Goal: Find specific page/section: Find specific page/section

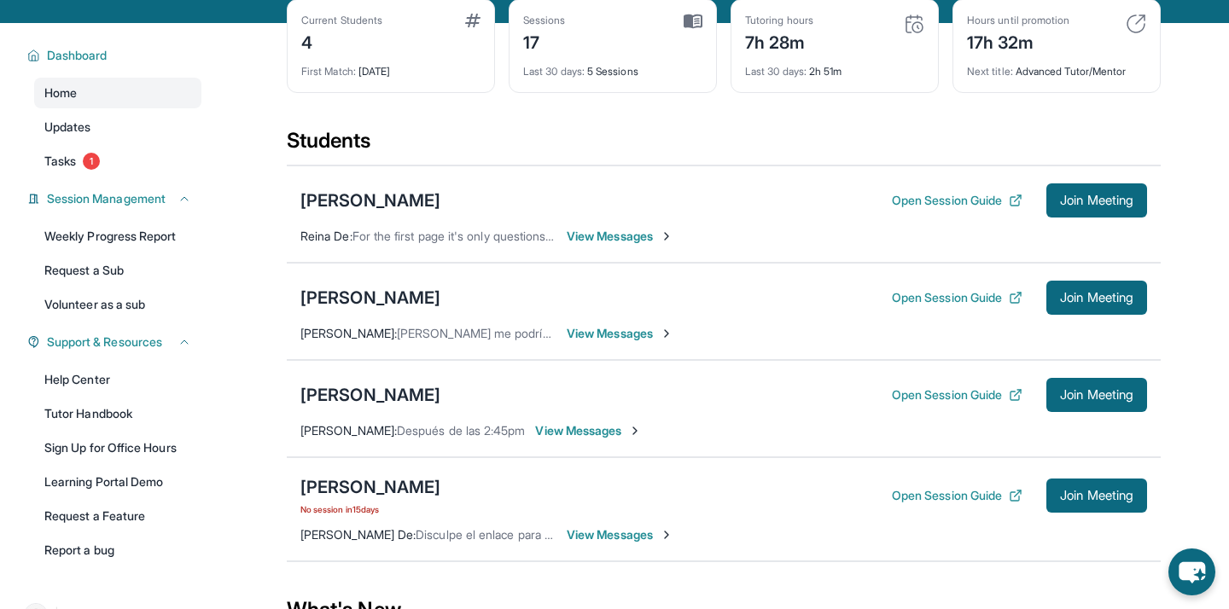
scroll to position [114, 0]
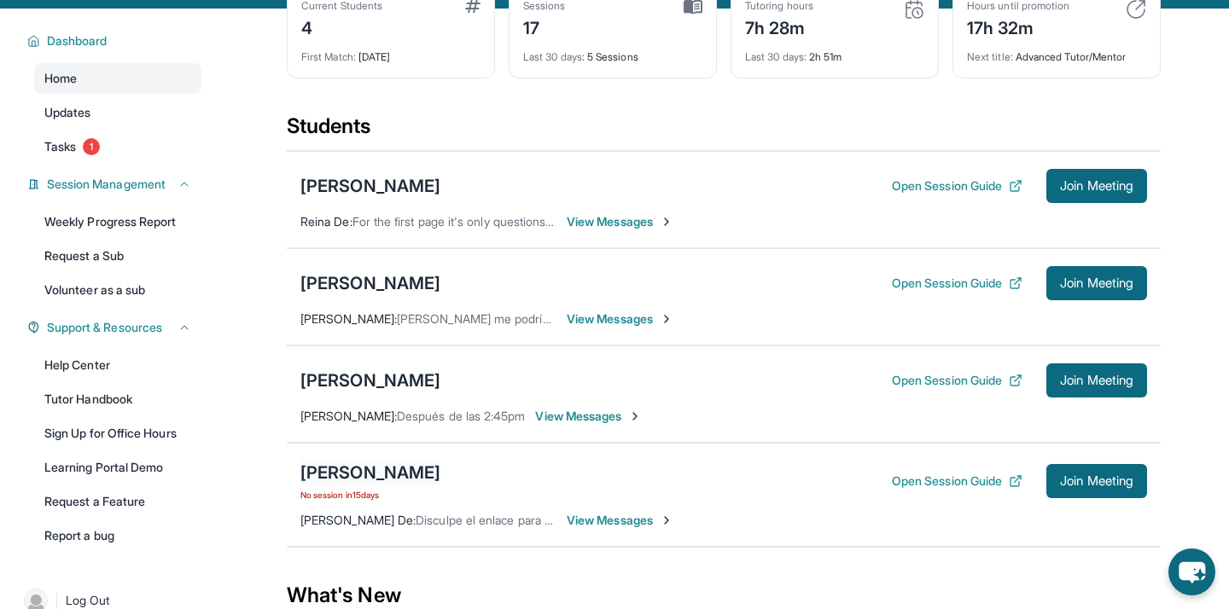
click at [371, 474] on div "[PERSON_NAME]" at bounding box center [370, 473] width 140 height 24
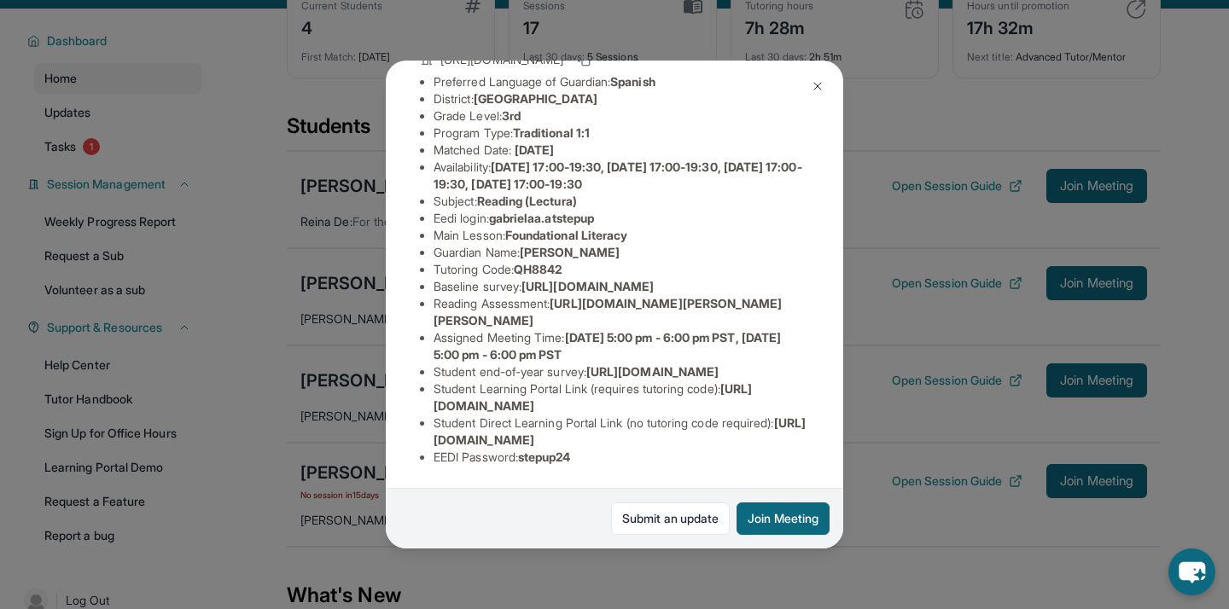
scroll to position [282, 0]
click at [567, 436] on span "[URL][DOMAIN_NAME]" at bounding box center [619, 432] width 372 height 32
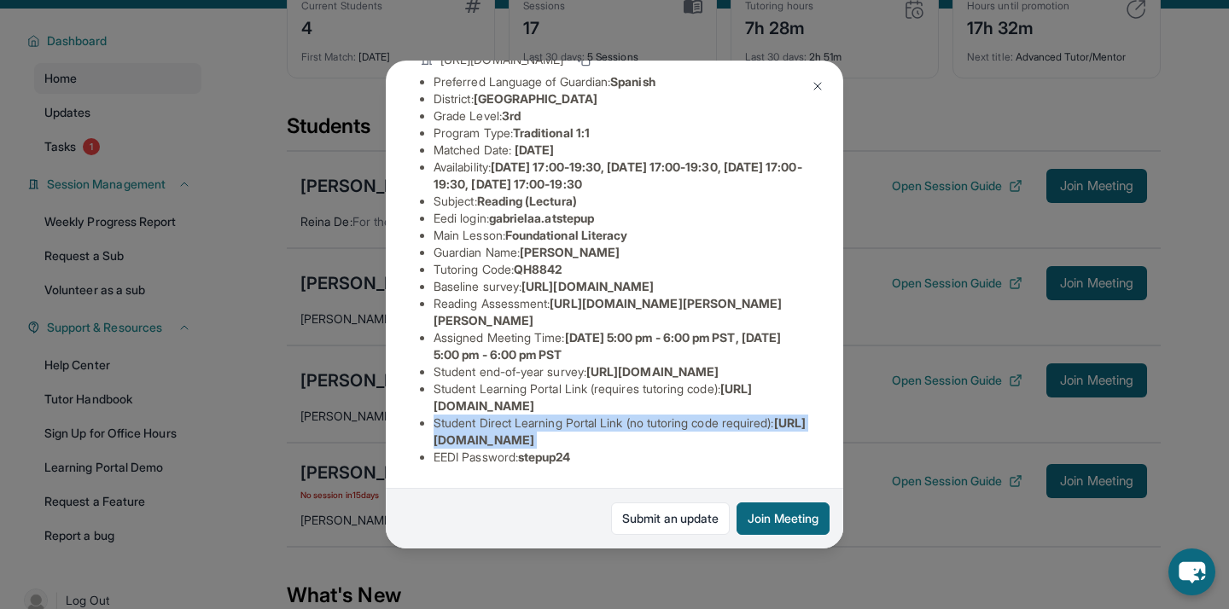
click at [567, 436] on span "[URL][DOMAIN_NAME]" at bounding box center [619, 432] width 372 height 32
click at [516, 438] on span "[URL][DOMAIN_NAME]" at bounding box center [619, 432] width 372 height 32
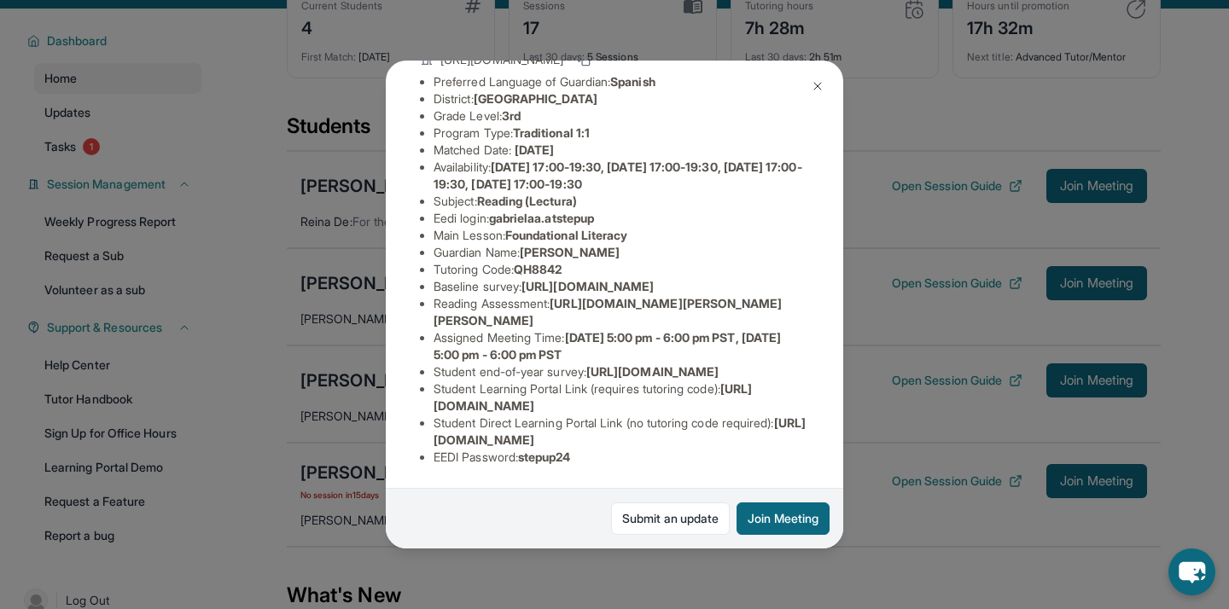
drag, startPoint x: 433, startPoint y: 443, endPoint x: 799, endPoint y: 445, distance: 365.2
click at [799, 445] on li "Student Direct Learning Portal Link (no tutoring code required) : [URL][DOMAIN_…" at bounding box center [620, 432] width 375 height 34
copy span "[URL][DOMAIN_NAME]"
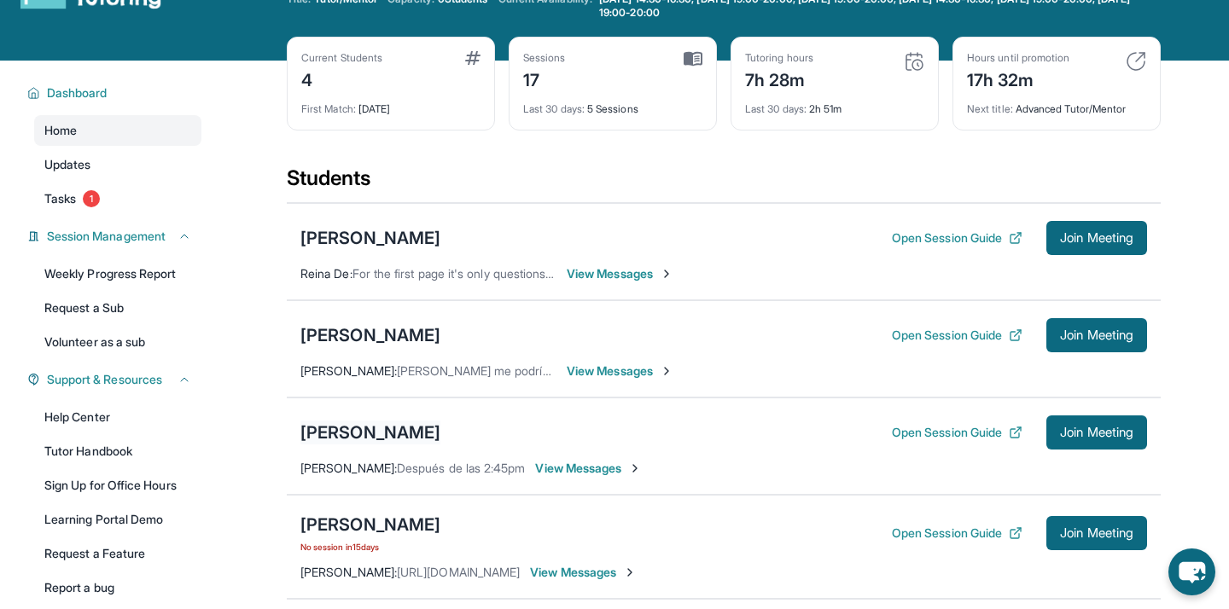
scroll to position [84, 0]
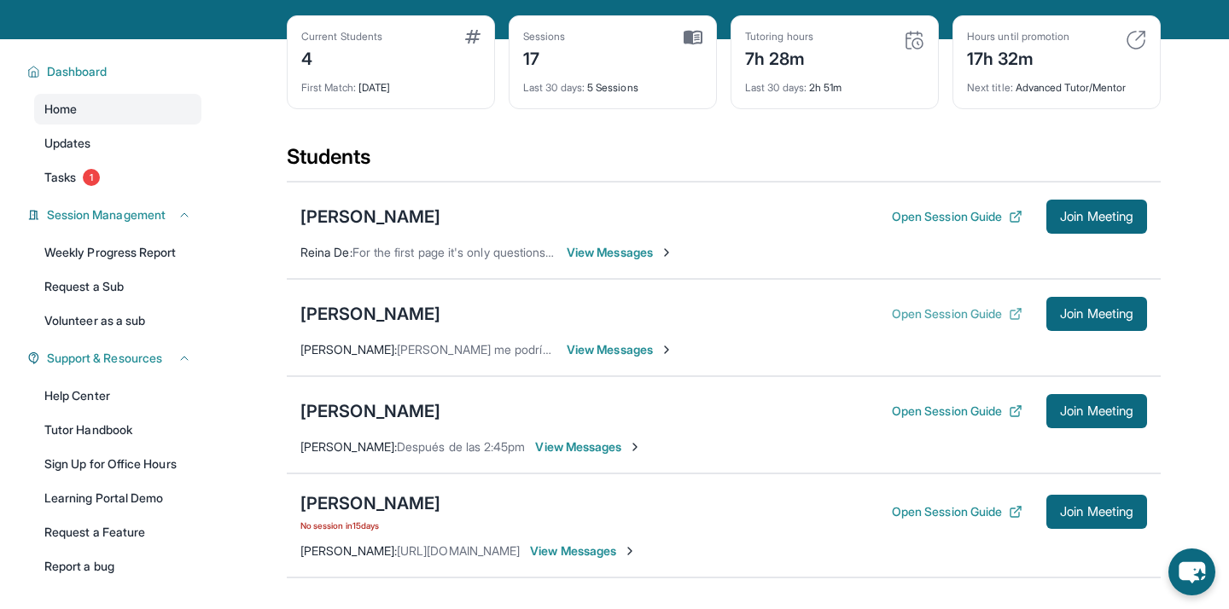
click at [993, 314] on button "Open Session Guide" at bounding box center [957, 313] width 131 height 17
click at [376, 314] on div "[PERSON_NAME]" at bounding box center [370, 314] width 140 height 24
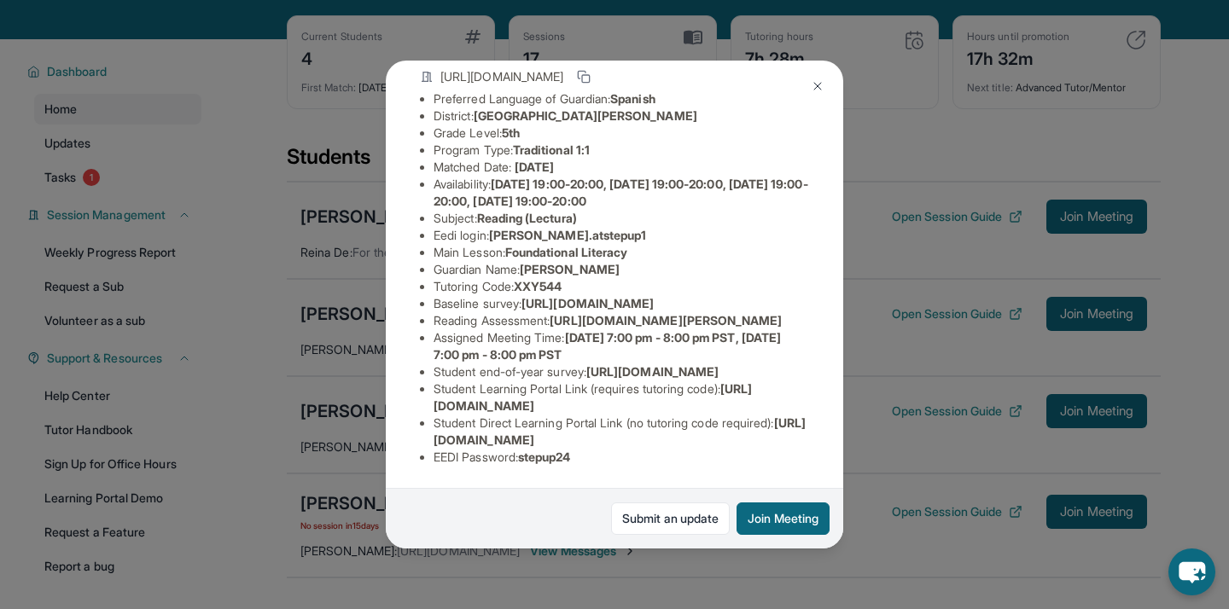
scroll to position [282, 0]
drag, startPoint x: 430, startPoint y: 444, endPoint x: 820, endPoint y: 436, distance: 390.1
click at [820, 436] on div "Emily Rivera Guardian: Ricardo Josue Student Information https://student-portal…" at bounding box center [614, 304] width 457 height 487
copy span "https://student-portal.stepuptutoring.org/student/XXY544"
click at [371, 215] on div "Emily Rivera Guardian: Ricardo Josue Student Information https://student-portal…" at bounding box center [614, 304] width 1229 height 609
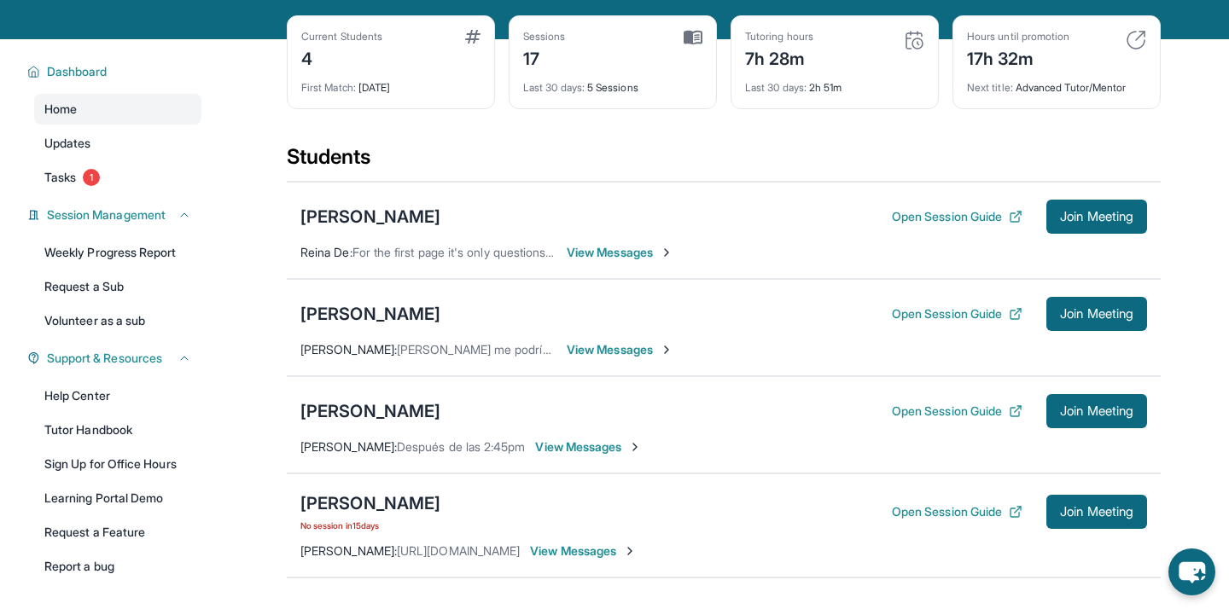
click at [600, 549] on span "View Messages" at bounding box center [583, 551] width 107 height 17
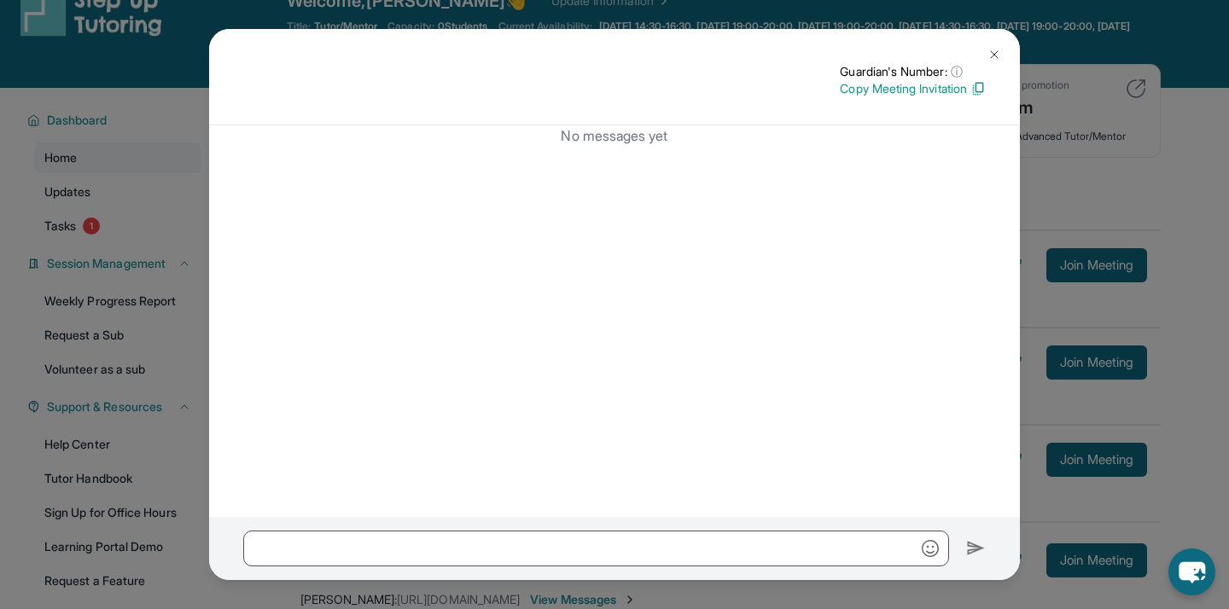
scroll to position [48, 0]
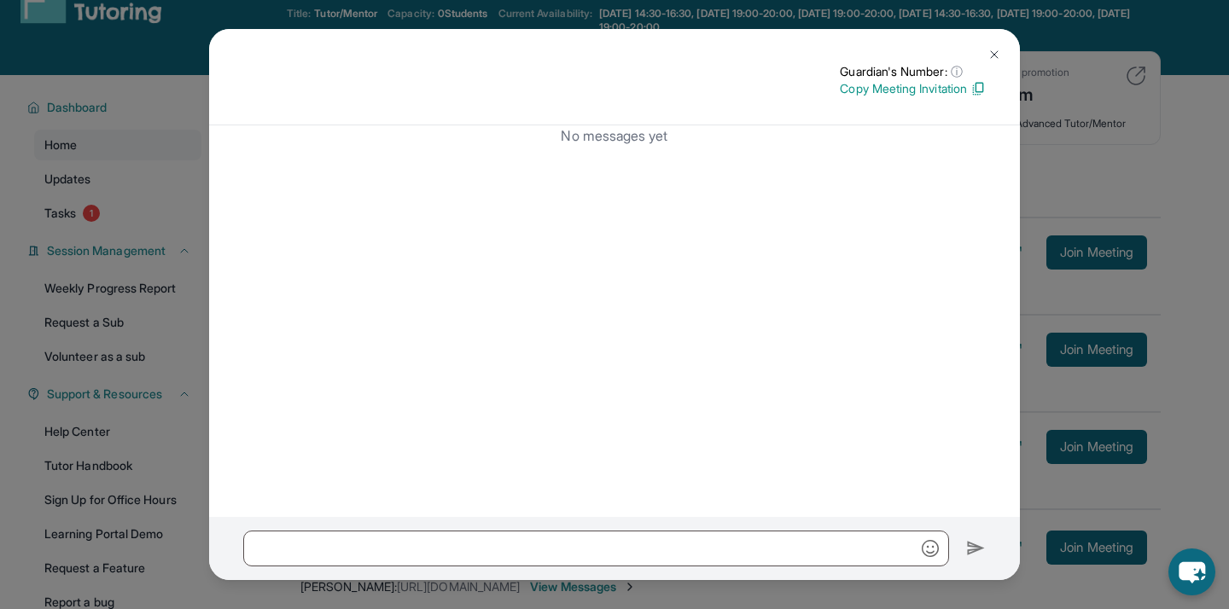
click at [1097, 183] on div "Guardian's Number: ⓘ This isn't the guardian's real number — it's a private for…" at bounding box center [614, 304] width 1229 height 609
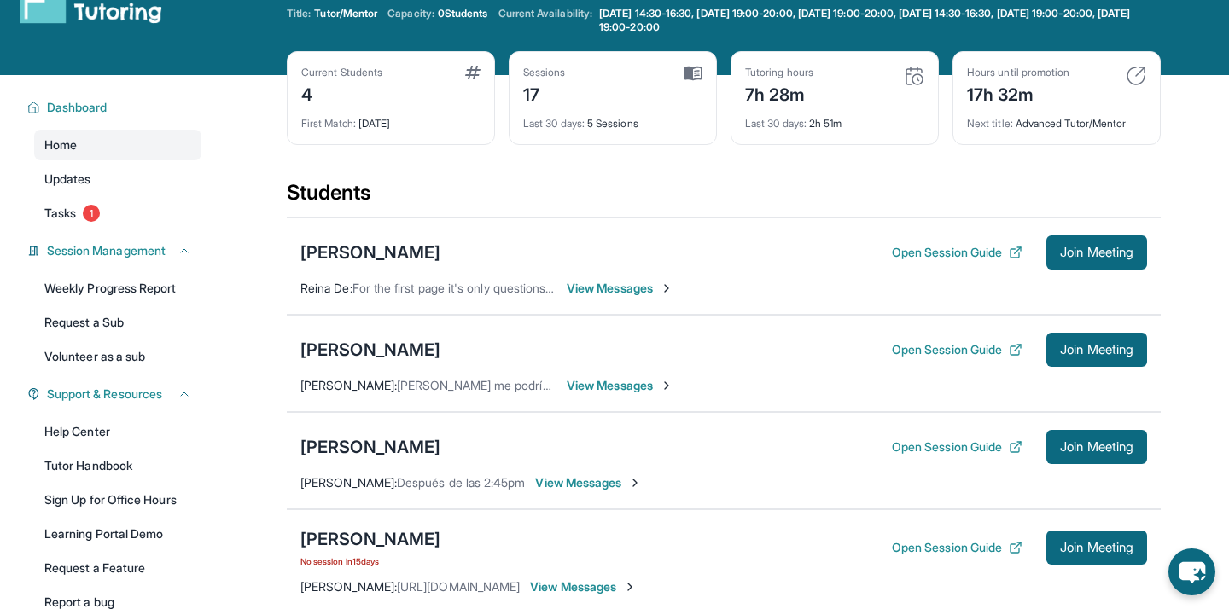
click at [595, 581] on span "View Messages" at bounding box center [583, 587] width 107 height 17
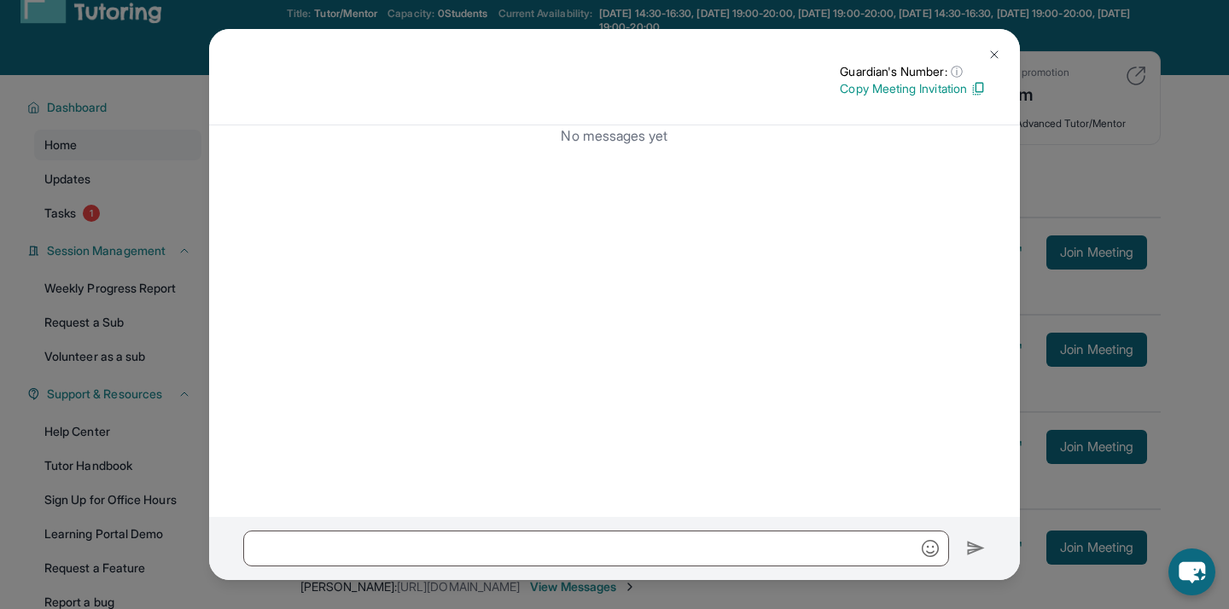
click at [1166, 82] on div "Guardian's Number: ⓘ This isn't the guardian's real number — it's a private for…" at bounding box center [614, 304] width 1229 height 609
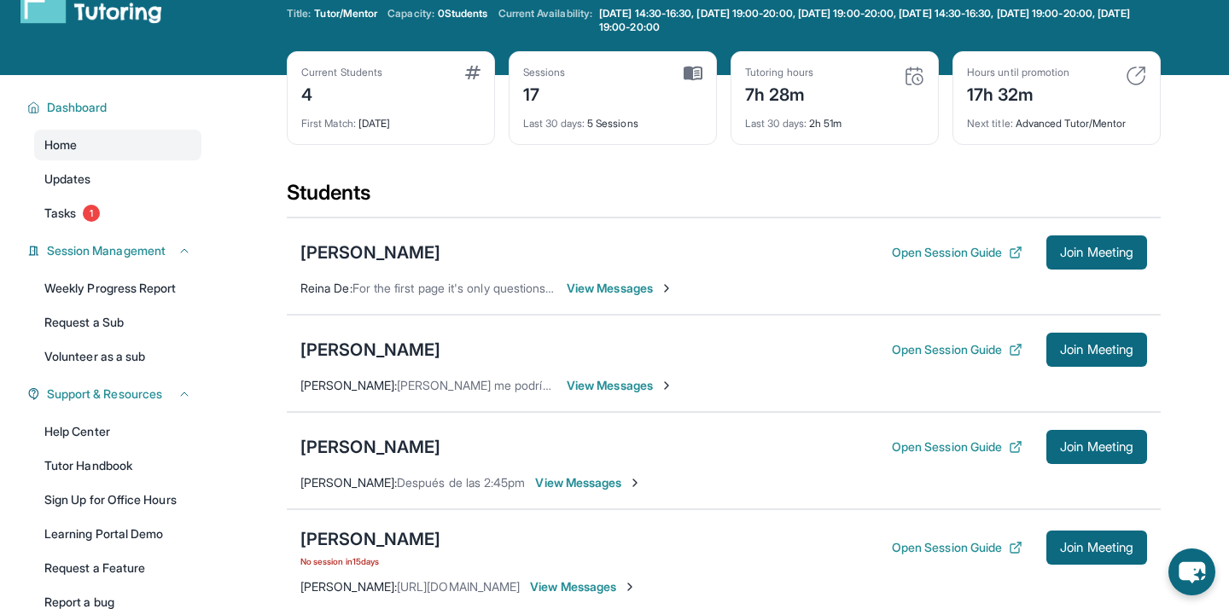
click at [625, 386] on span "View Messages" at bounding box center [620, 385] width 107 height 17
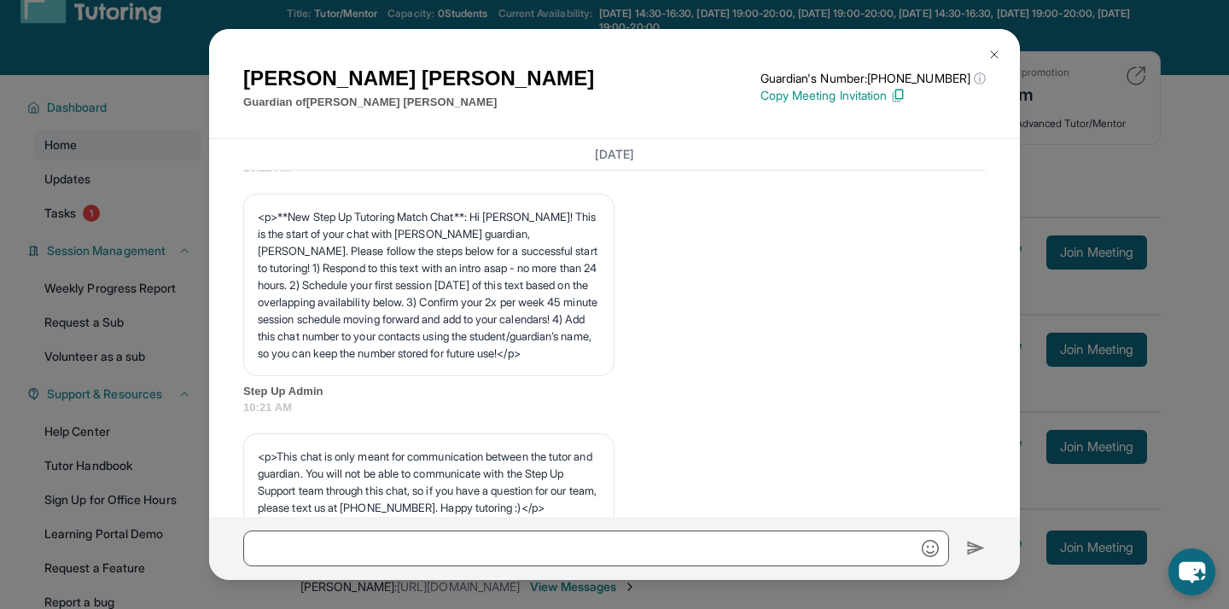
scroll to position [0, 0]
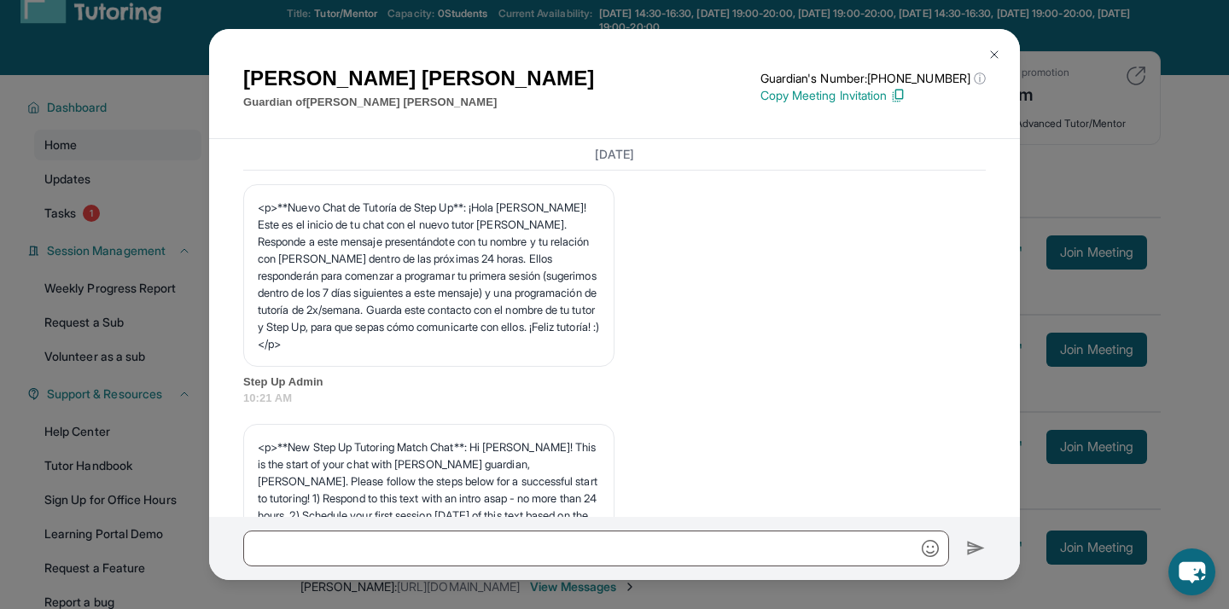
click at [1068, 249] on div "Ricardo Josue Guardian of Emily Rivera Guardian's Number: +19789153851 ⓘ This i…" at bounding box center [614, 304] width 1229 height 609
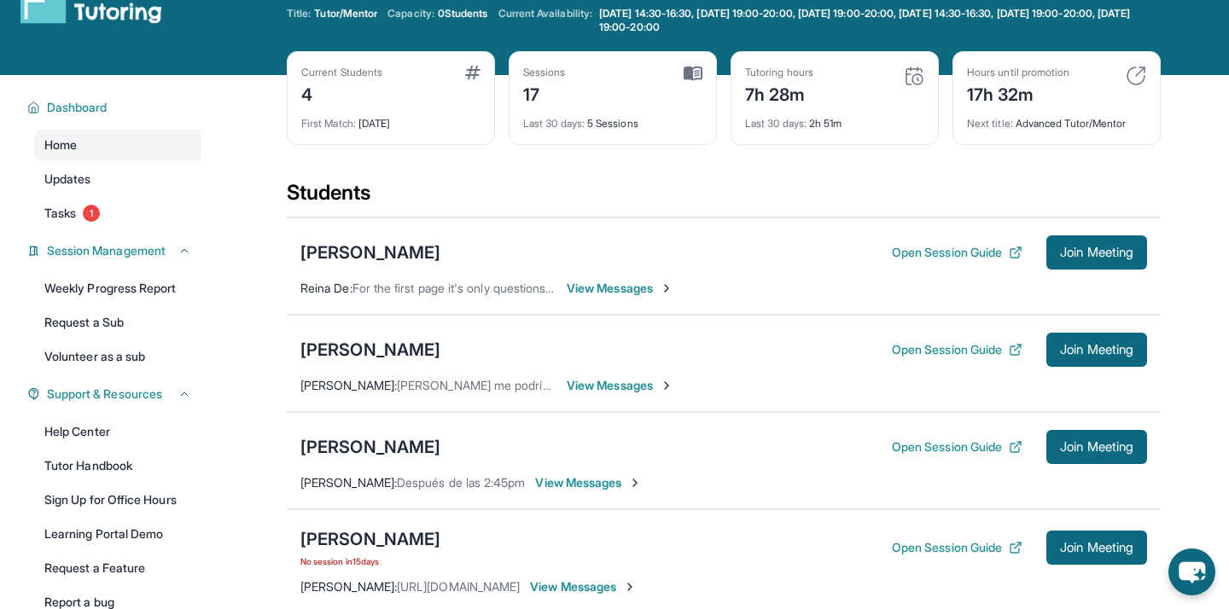
click at [626, 386] on span "View Messages" at bounding box center [620, 385] width 107 height 17
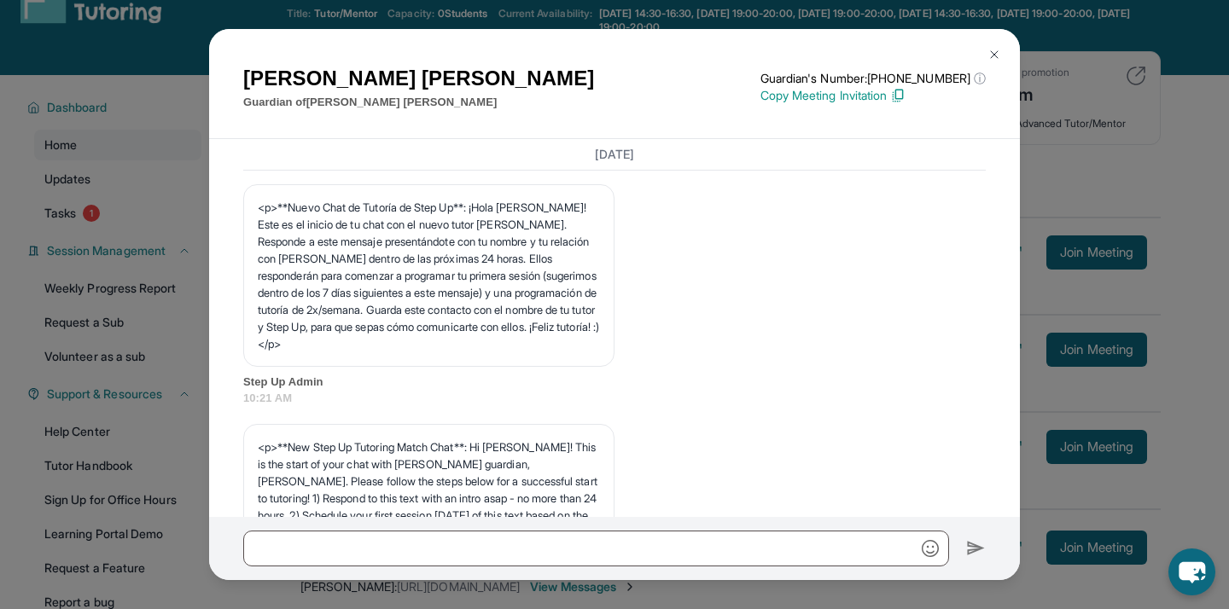
click at [1074, 155] on div "Ricardo Josue Guardian of Emily Rivera Guardian's Number: +19789153851 ⓘ This i…" at bounding box center [614, 304] width 1229 height 609
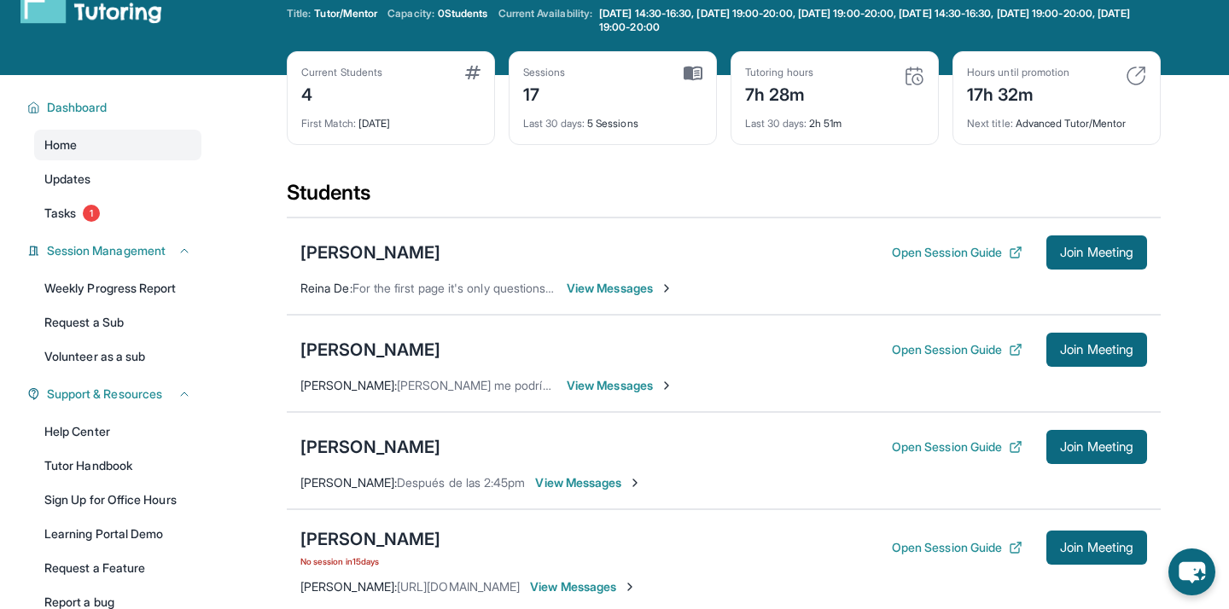
click at [631, 295] on span "View Messages" at bounding box center [620, 288] width 107 height 17
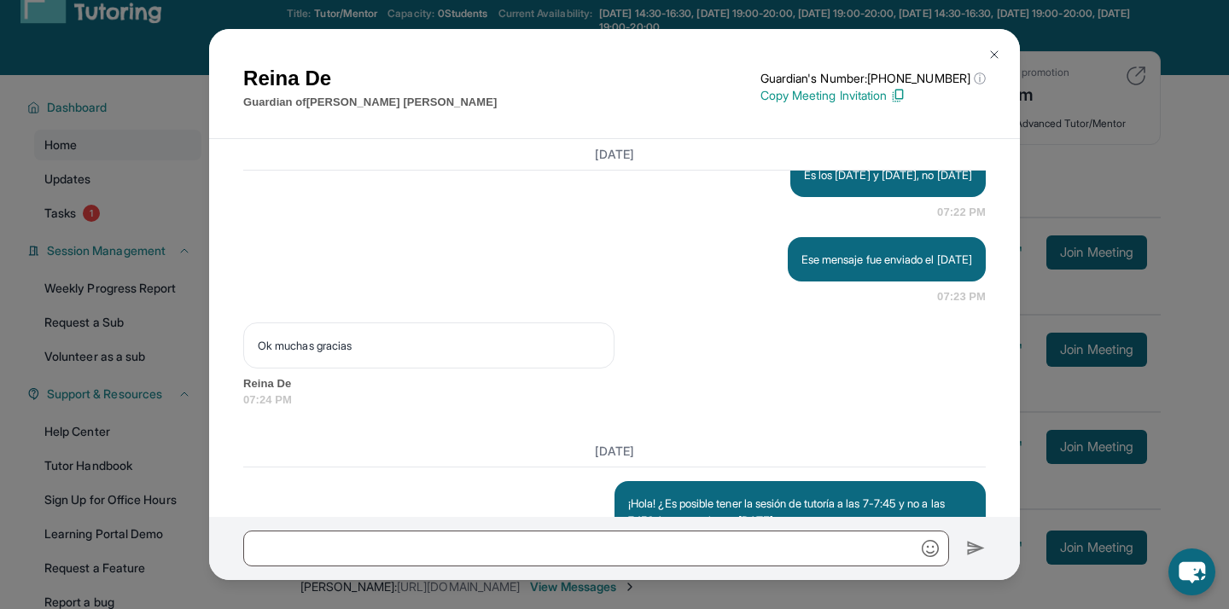
scroll to position [4047, 0]
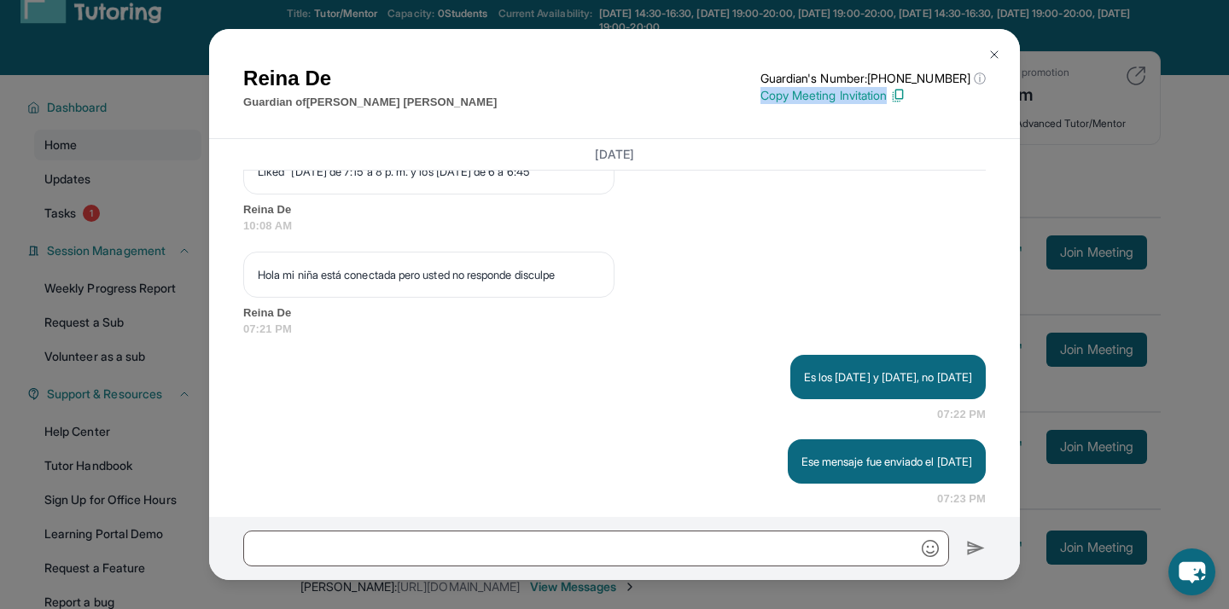
click at [1062, 104] on div "Reina De Guardian of Lindsay Handal De Leon Guardian's Number: +18182908767 ⓘ T…" at bounding box center [614, 304] width 1229 height 609
